Goal: Transaction & Acquisition: Purchase product/service

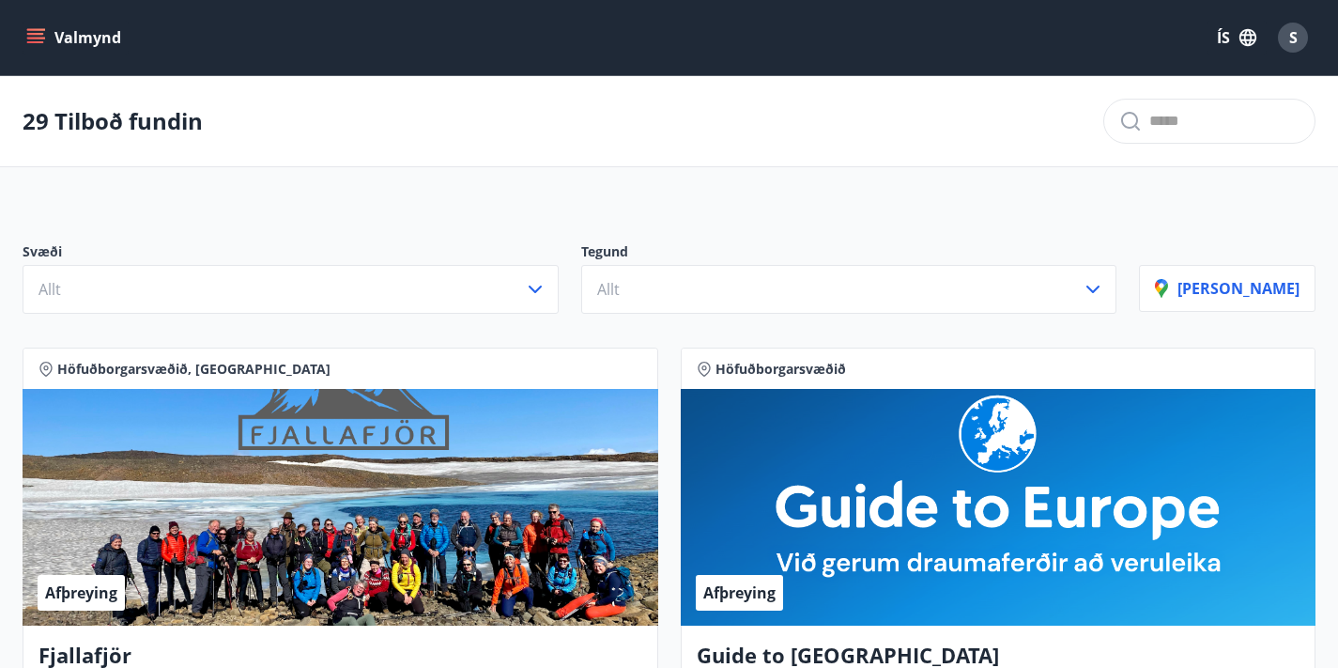
click at [41, 37] on icon "menu" at bounding box center [35, 37] width 19 height 19
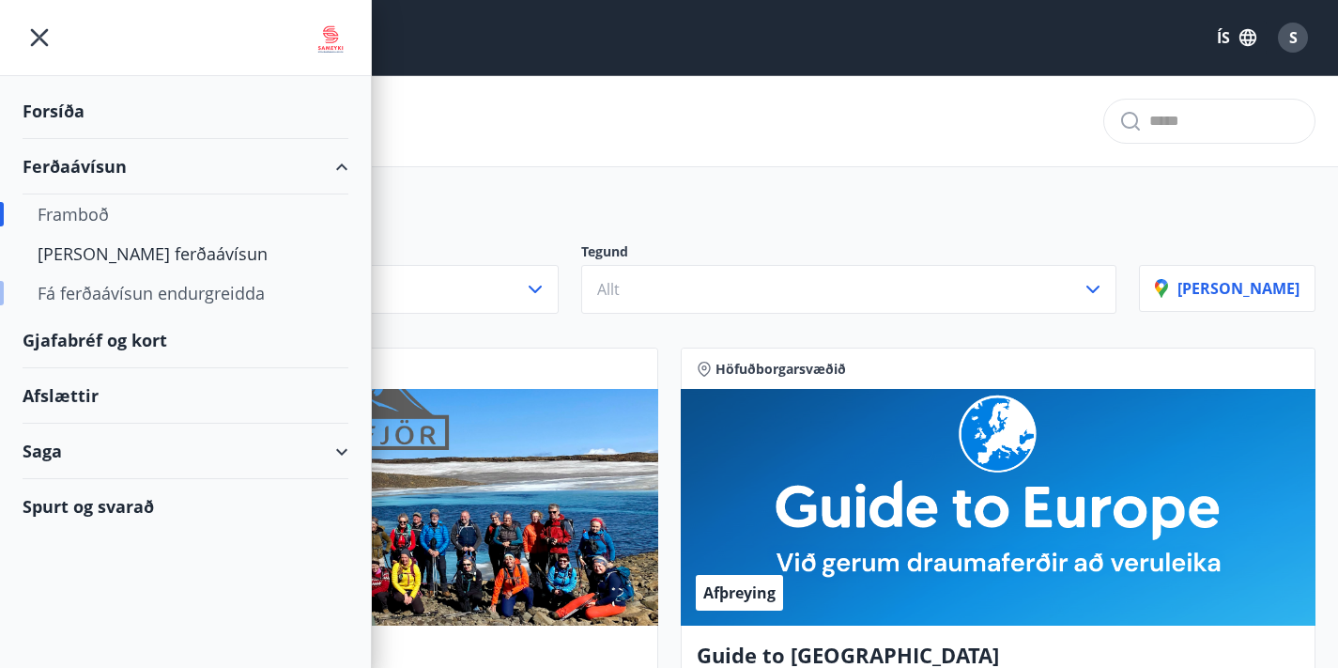
click at [97, 291] on div "Fá ferðaávísun endurgreidda" at bounding box center [186, 292] width 296 height 39
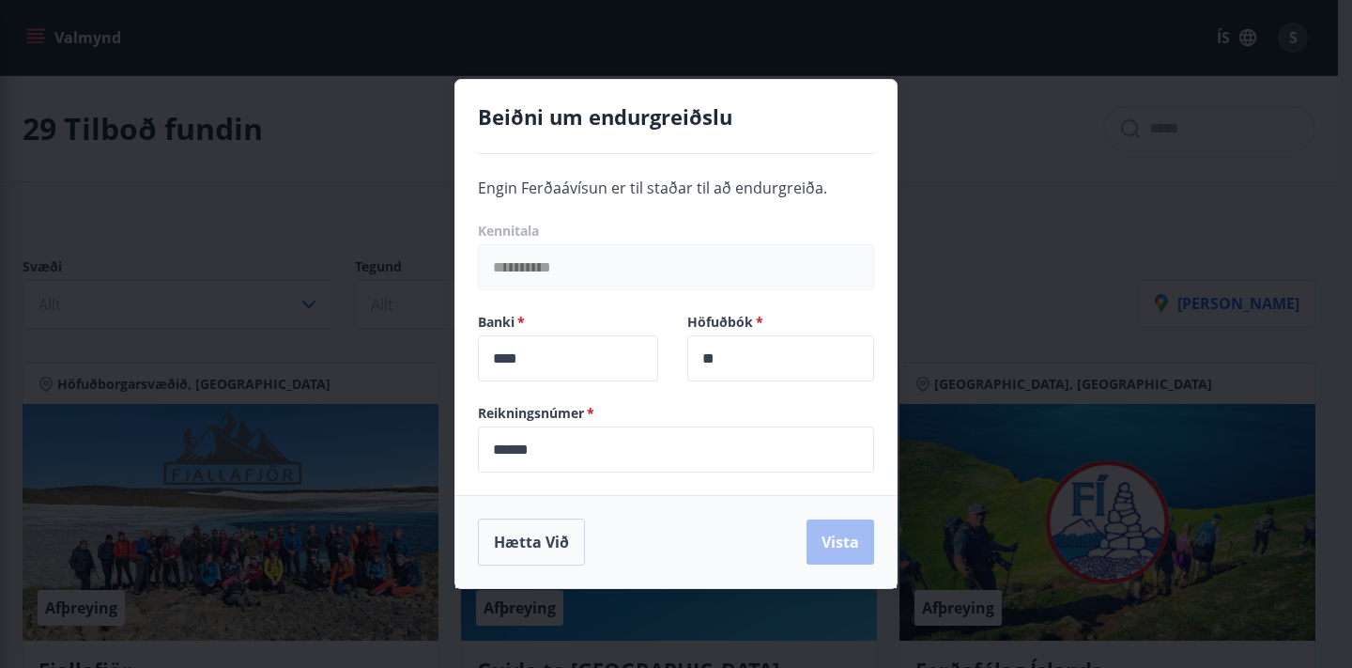
click at [540, 487] on div "**********" at bounding box center [676, 324] width 441 height 341
click at [778, 186] on span "Engin Ferðaávísun er til staðar til að endurgreiða." at bounding box center [652, 188] width 349 height 21
click at [843, 535] on div "Hætta við Vista" at bounding box center [676, 541] width 396 height 47
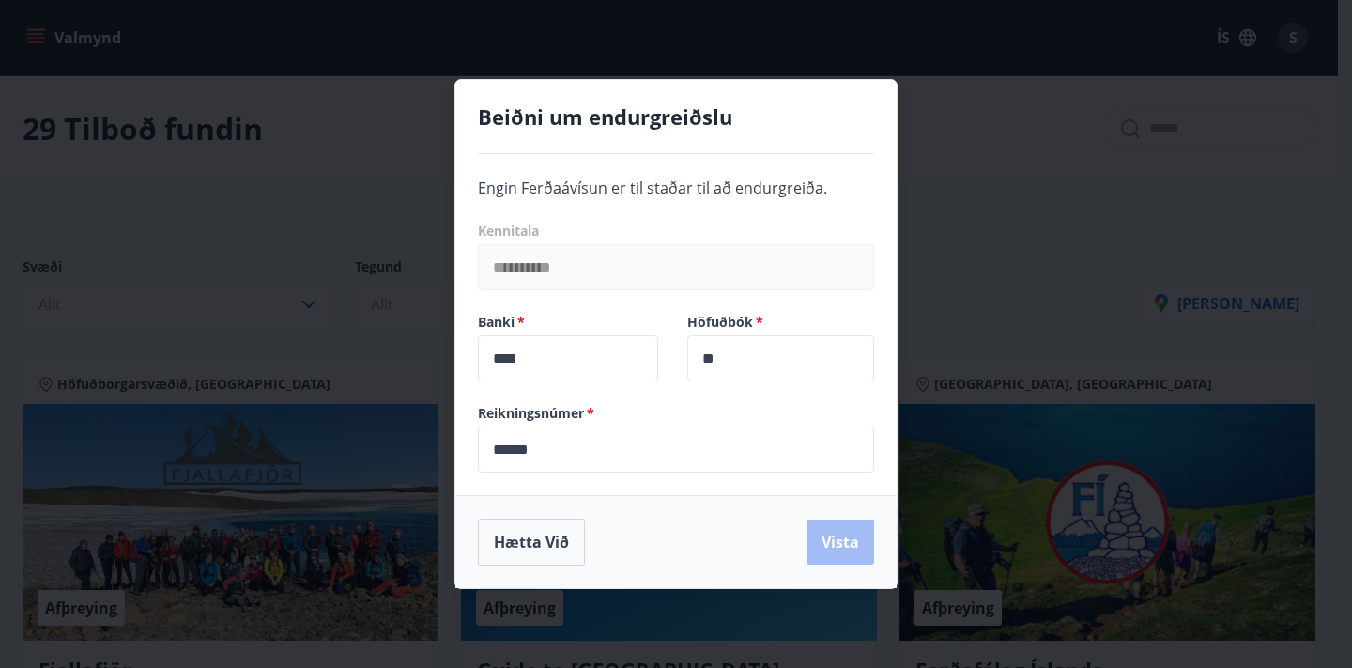
click at [843, 535] on div "Hætta við Vista" at bounding box center [676, 541] width 396 height 47
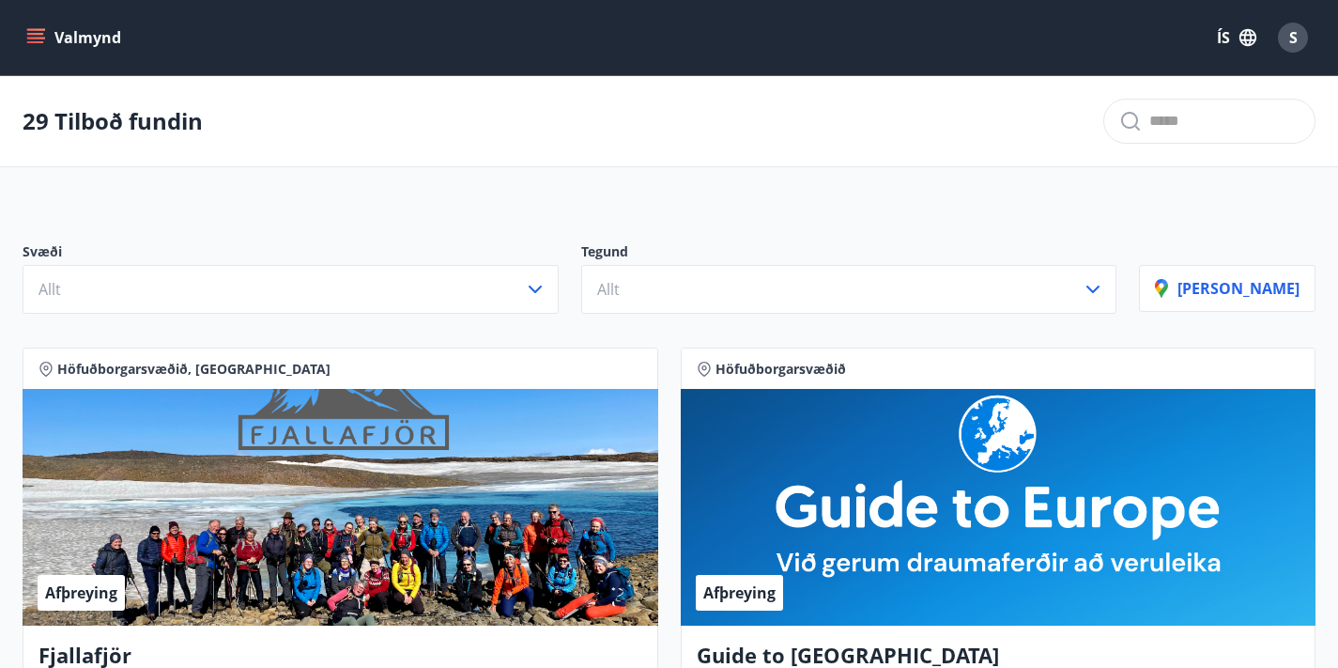
click at [32, 41] on icon "menu" at bounding box center [35, 42] width 17 height 2
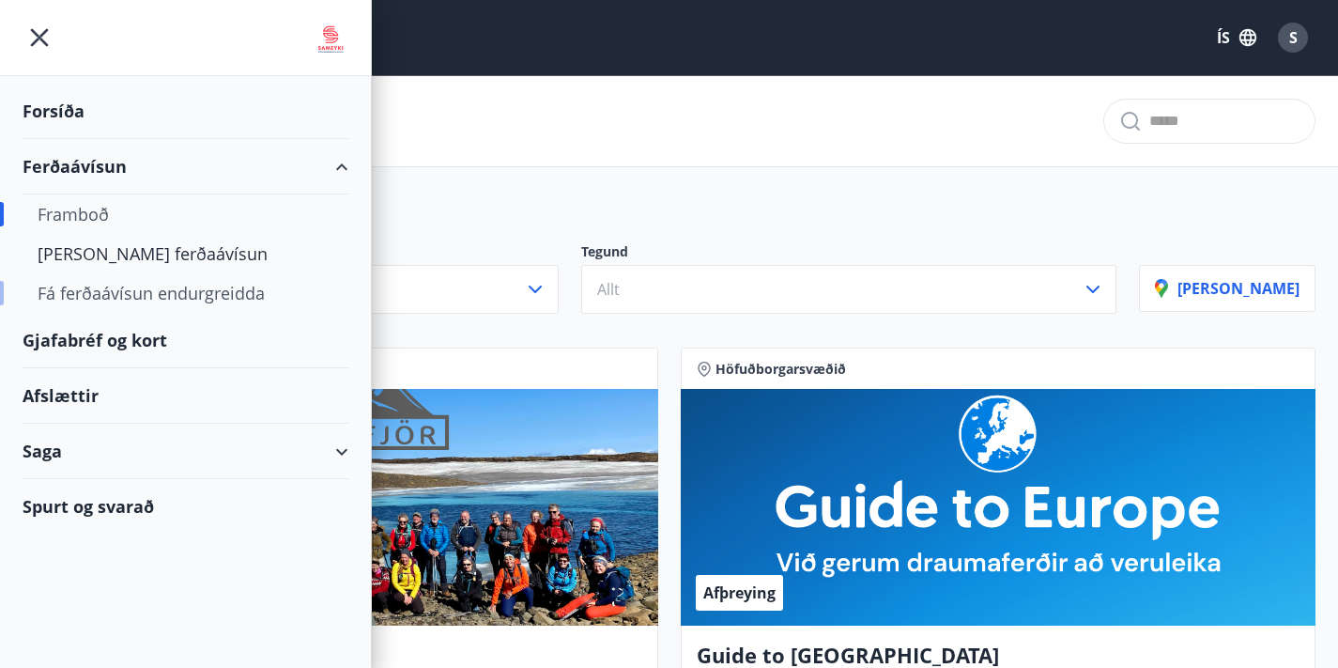
click at [120, 291] on div "Fá ferðaávísun endurgreidda" at bounding box center [186, 292] width 296 height 39
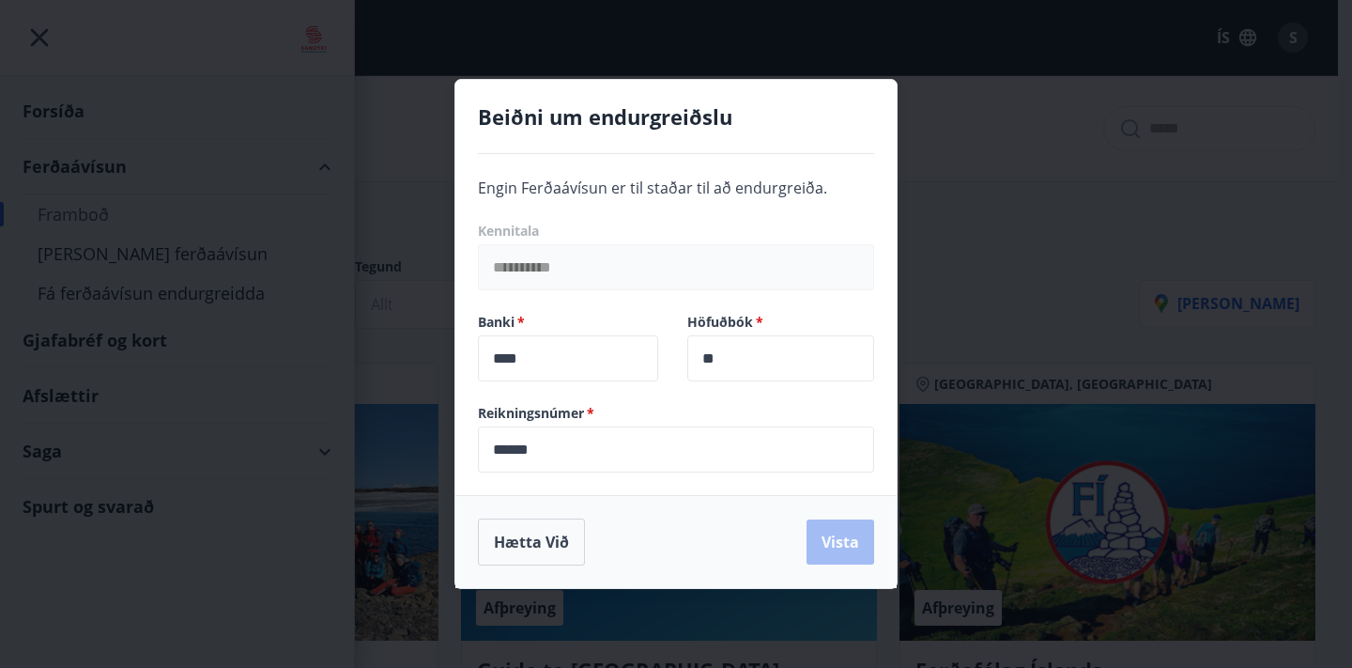
click at [575, 460] on input "******" at bounding box center [676, 449] width 396 height 46
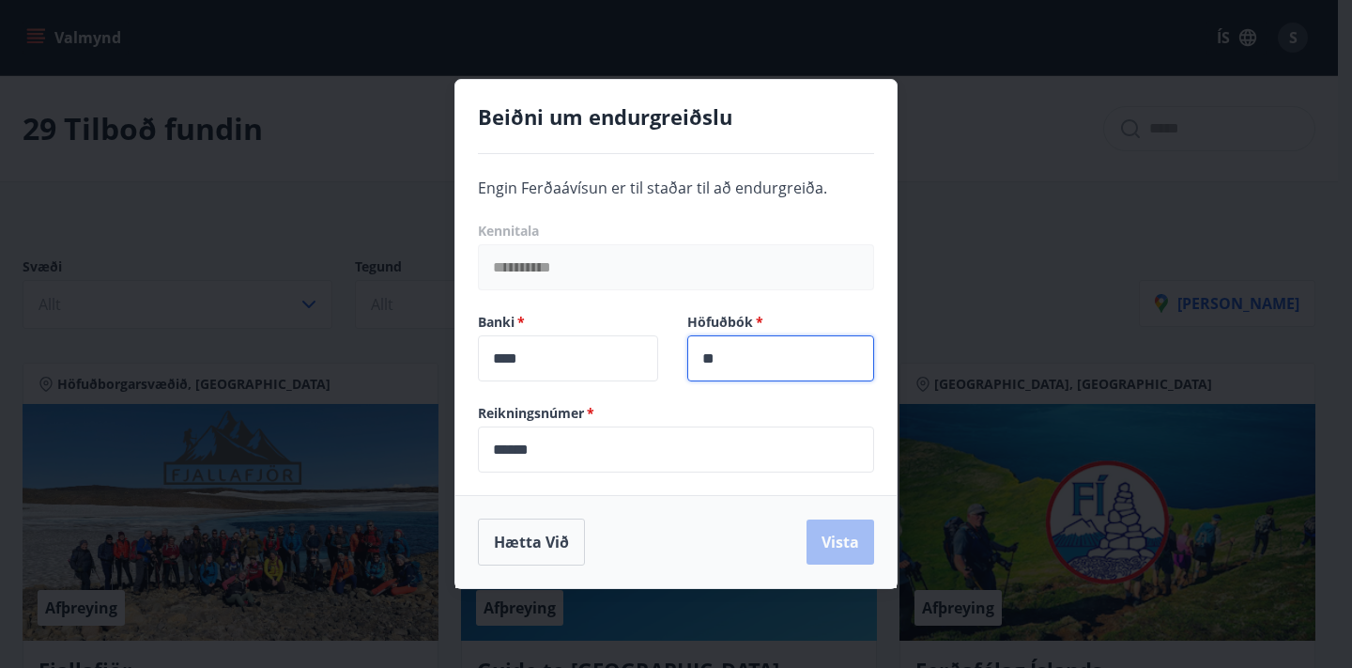
click at [765, 348] on input "**" at bounding box center [781, 358] width 187 height 46
click at [847, 545] on div "Hætta við Vista" at bounding box center [676, 541] width 396 height 47
click at [280, 84] on div "**********" at bounding box center [676, 334] width 1352 height 668
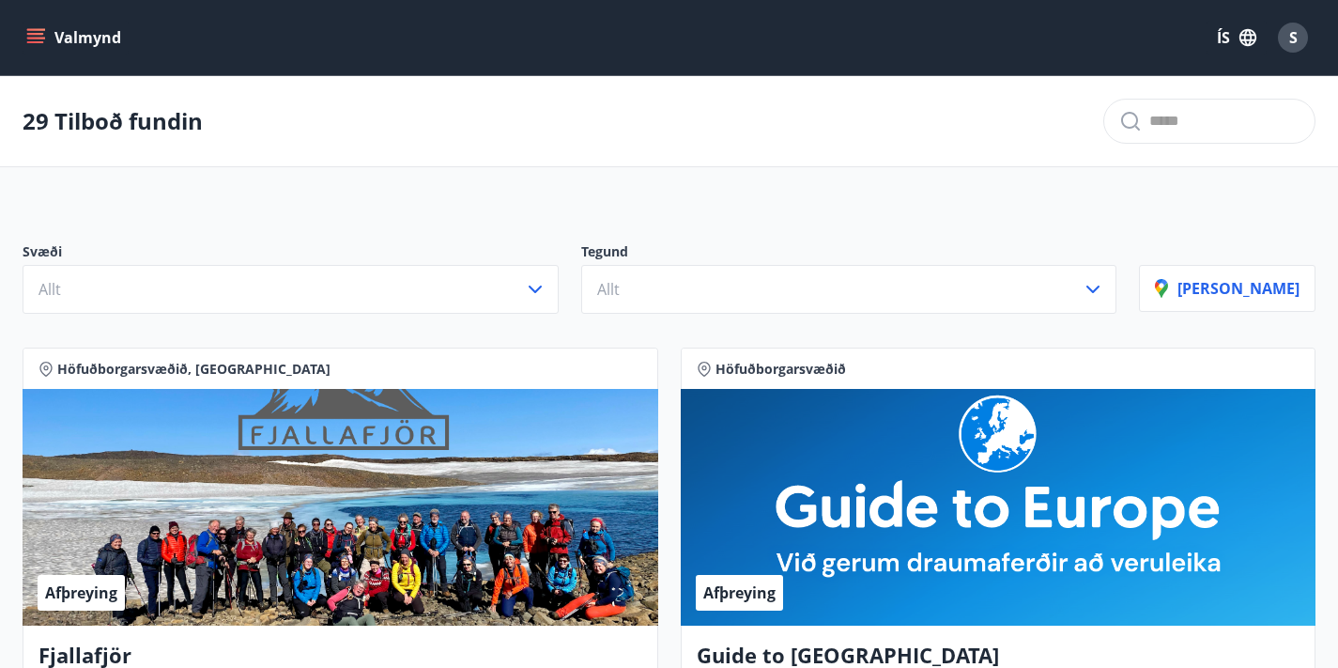
click at [40, 36] on icon "menu" at bounding box center [35, 37] width 19 height 19
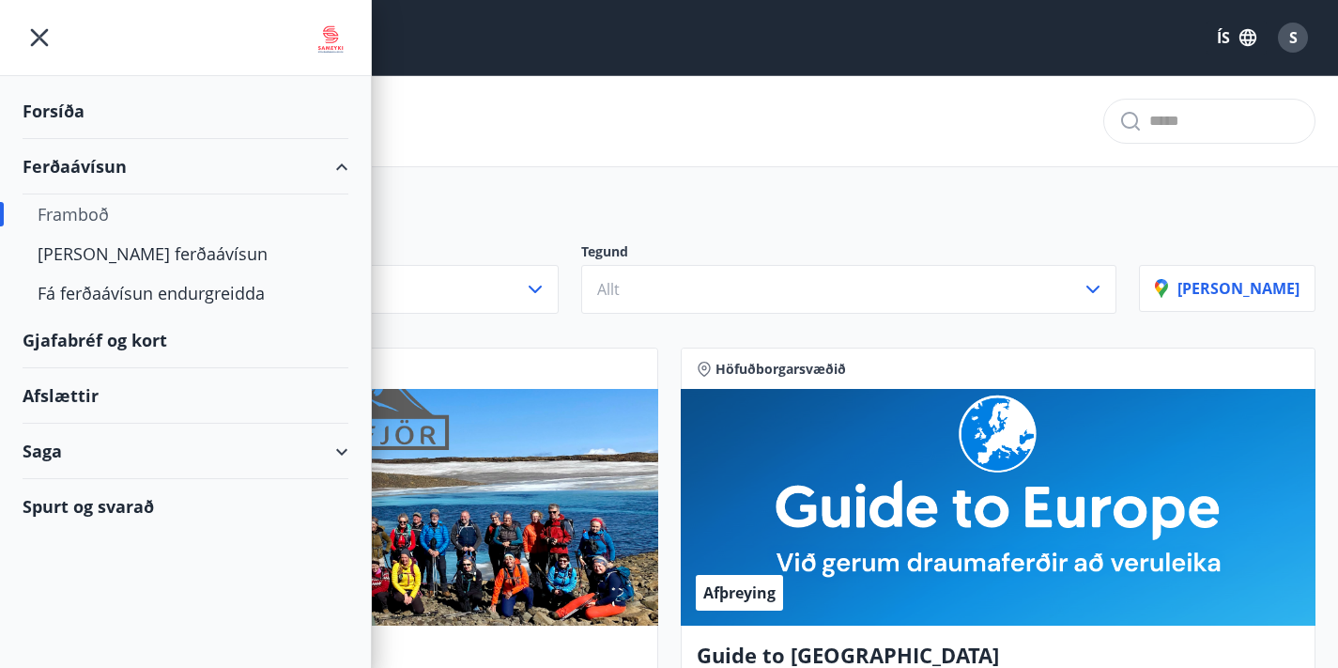
click at [66, 510] on div "Spurt og svarað" at bounding box center [186, 506] width 326 height 54
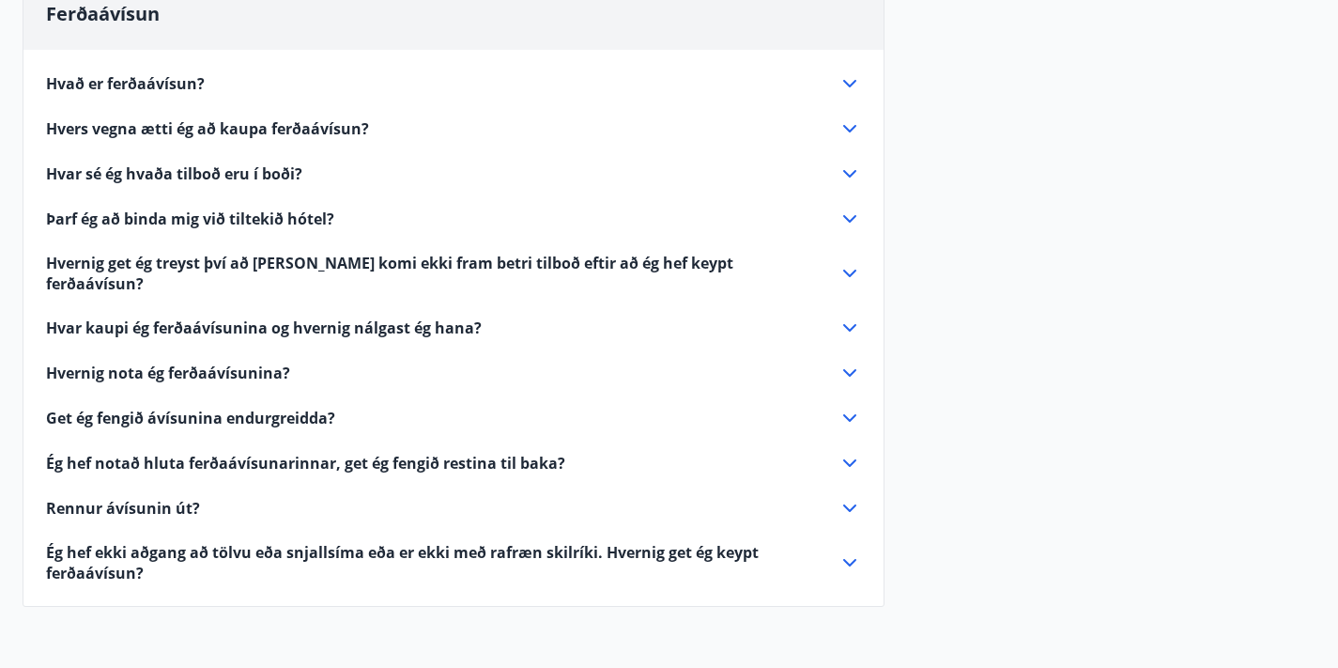
scroll to position [224, 0]
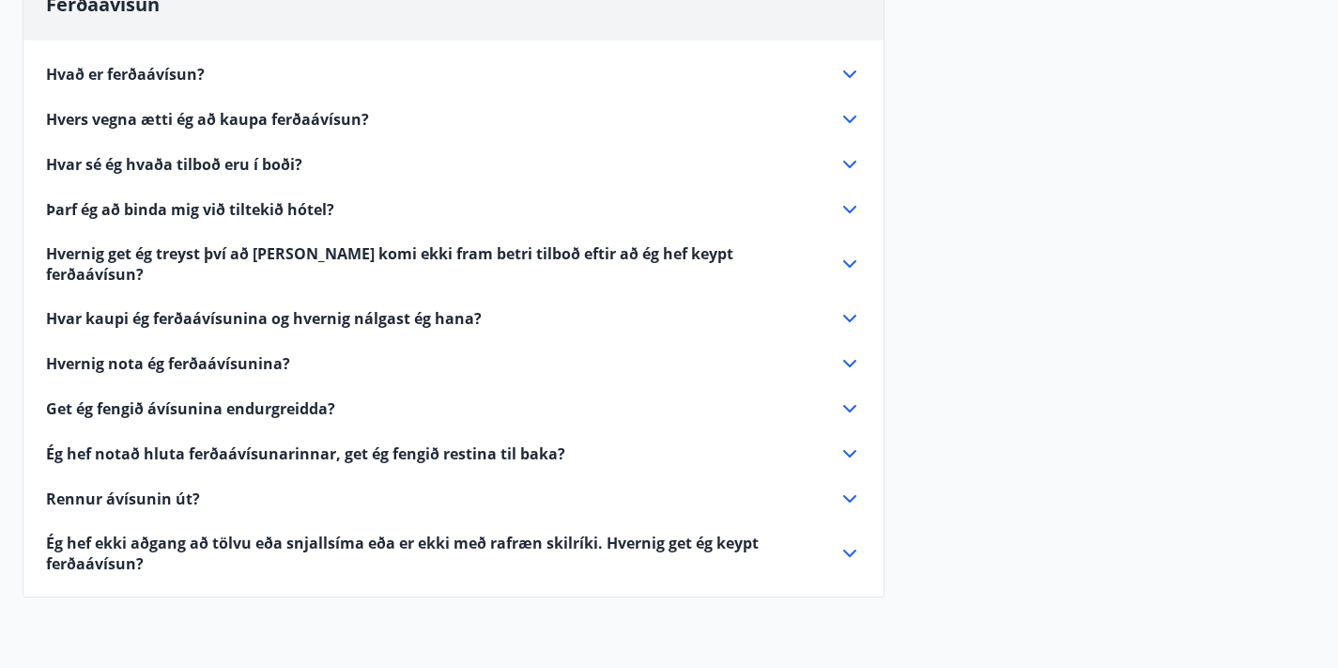
click at [852, 405] on icon at bounding box center [849, 409] width 13 height 8
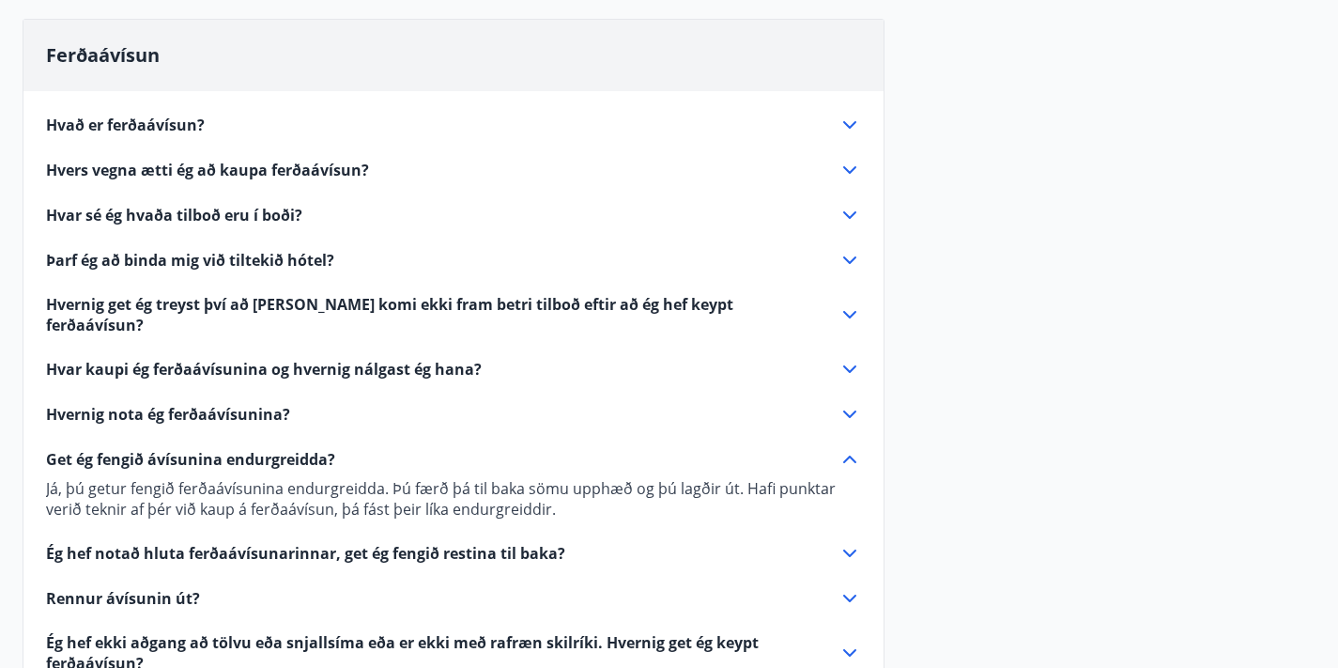
scroll to position [163, 0]
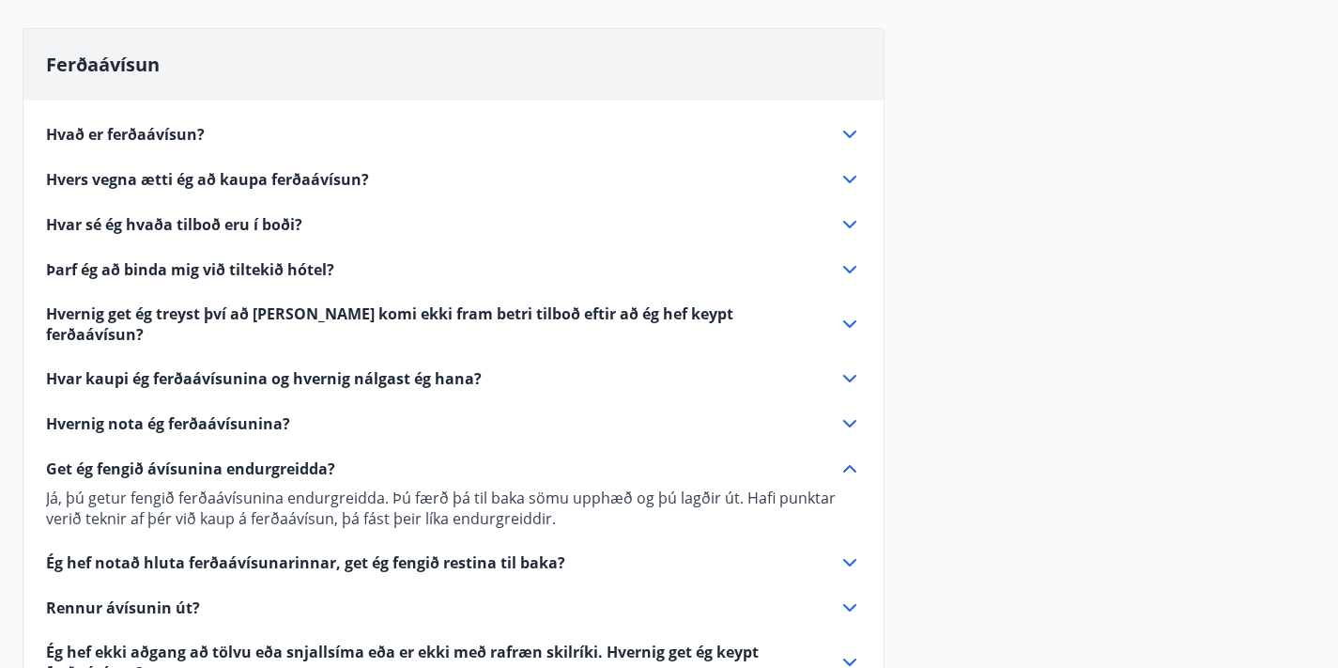
click at [849, 179] on icon at bounding box center [850, 179] width 23 height 23
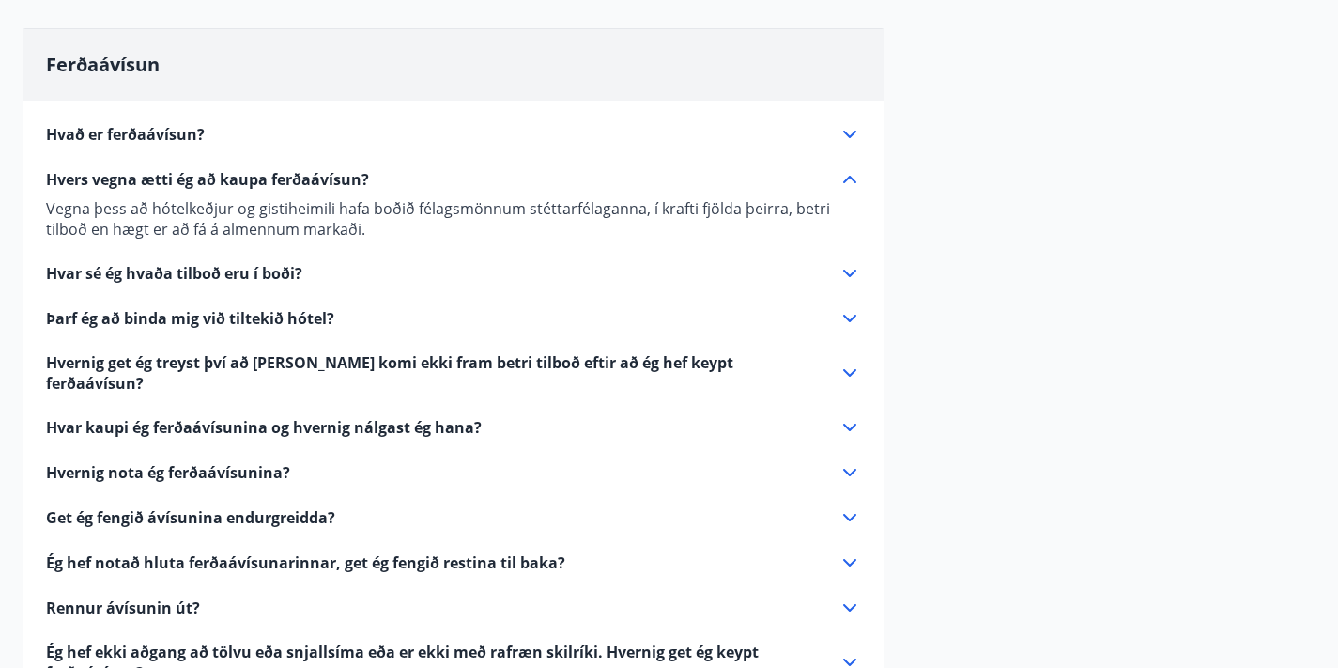
click at [847, 279] on icon at bounding box center [850, 273] width 23 height 23
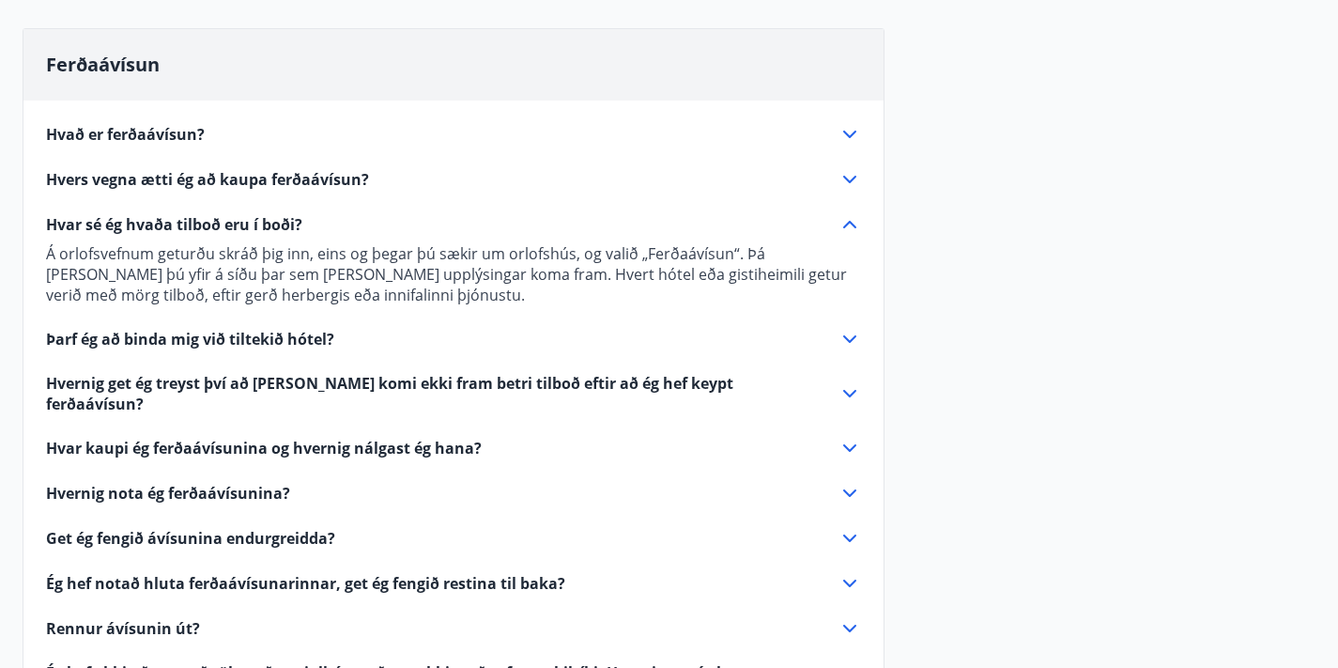
click at [846, 230] on icon at bounding box center [850, 224] width 23 height 23
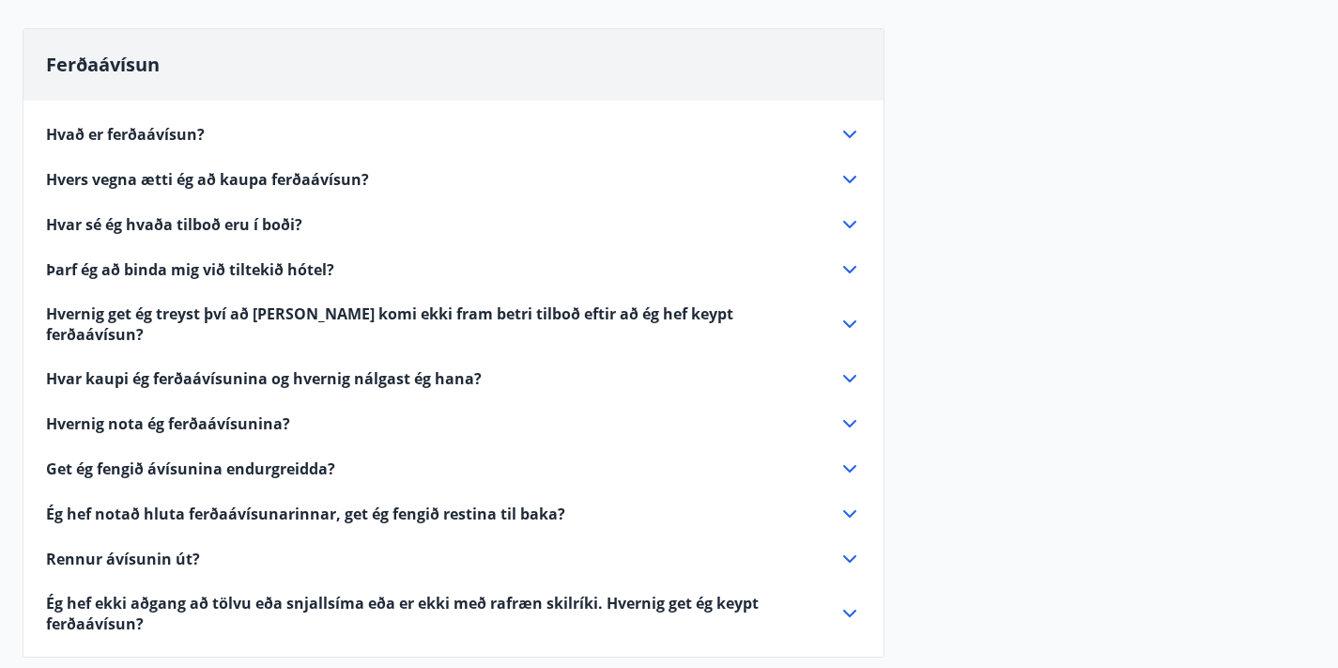
scroll to position [0, 0]
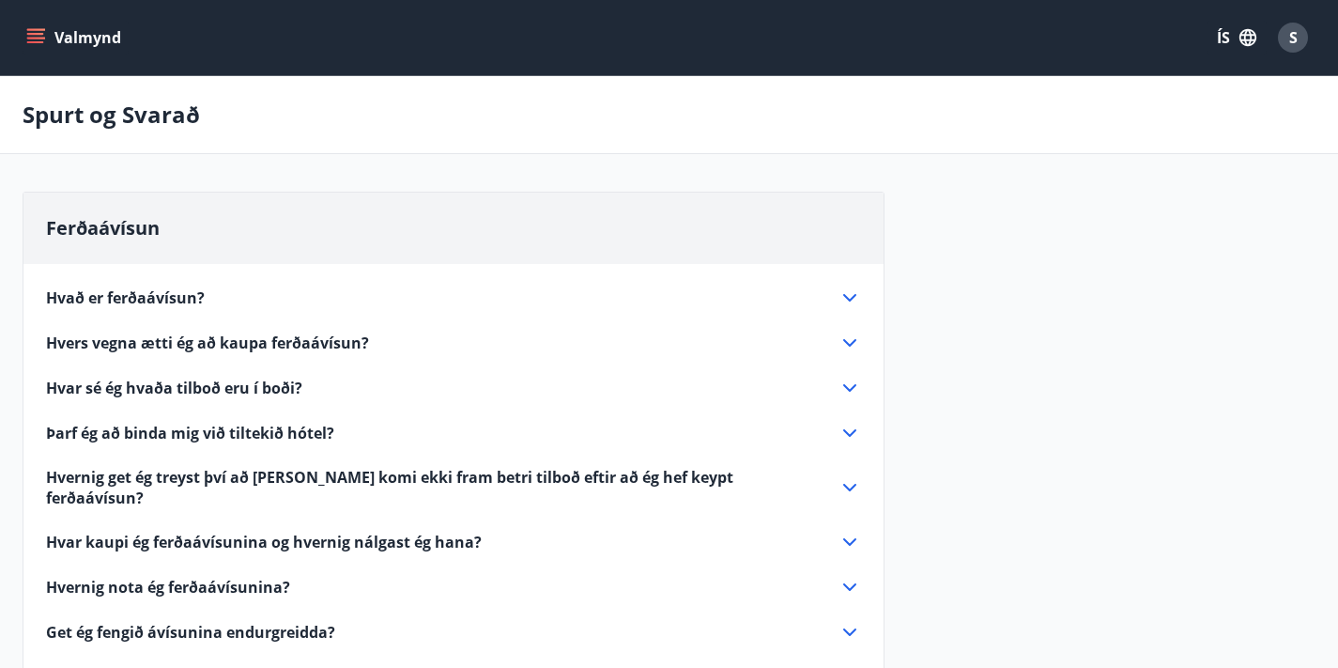
click at [56, 37] on button "Valmynd" at bounding box center [76, 38] width 106 height 34
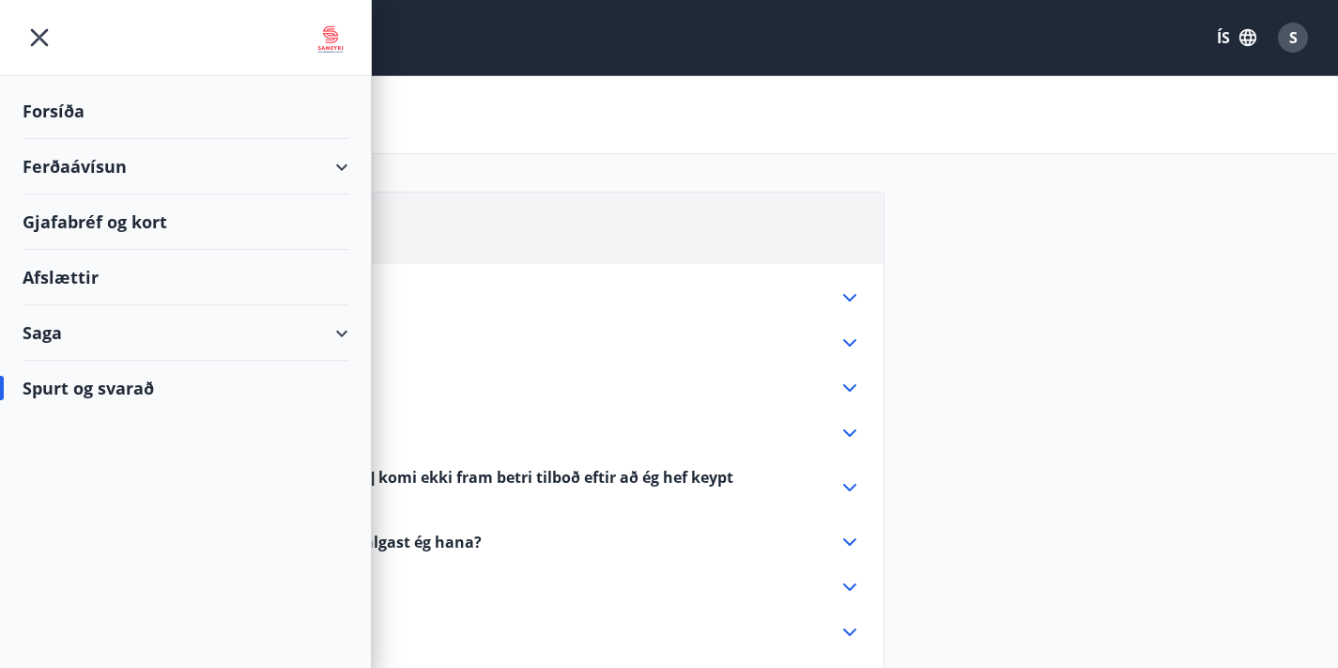
click at [64, 167] on div "Ferðaávísun" at bounding box center [186, 166] width 326 height 55
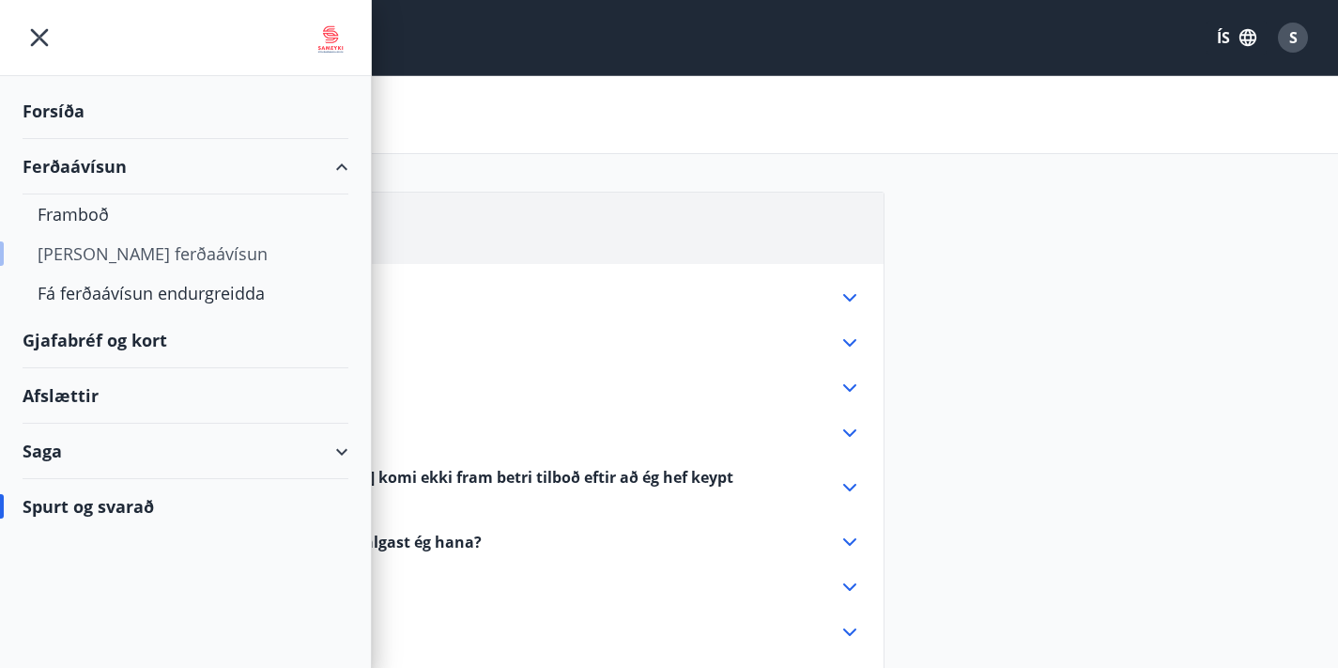
click at [86, 248] on div "[PERSON_NAME] ferðaávísun" at bounding box center [186, 253] width 296 height 39
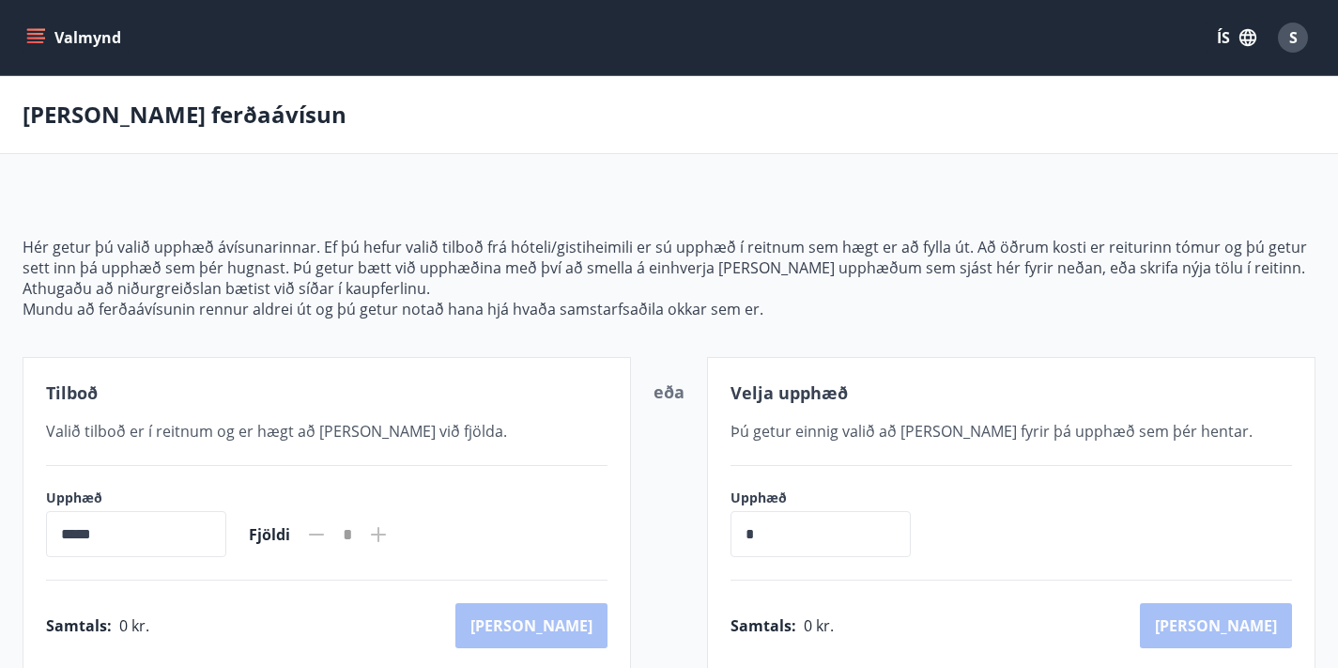
click at [37, 36] on icon "menu" at bounding box center [35, 37] width 19 height 19
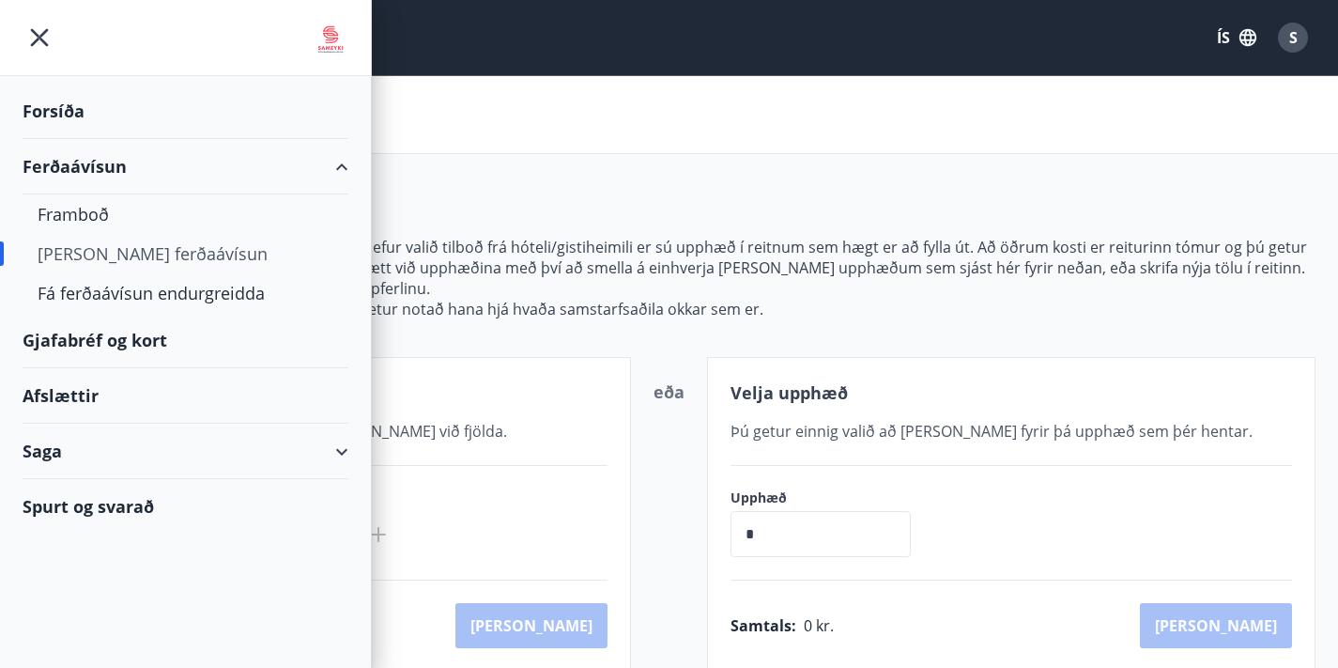
click at [70, 338] on div "Gjafabréf og kort" at bounding box center [186, 340] width 326 height 55
